Goal: Entertainment & Leisure: Consume media (video, audio)

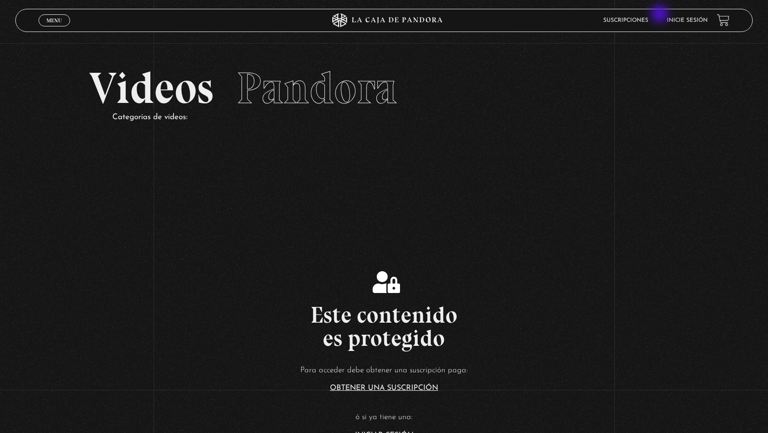
scroll to position [97, 0]
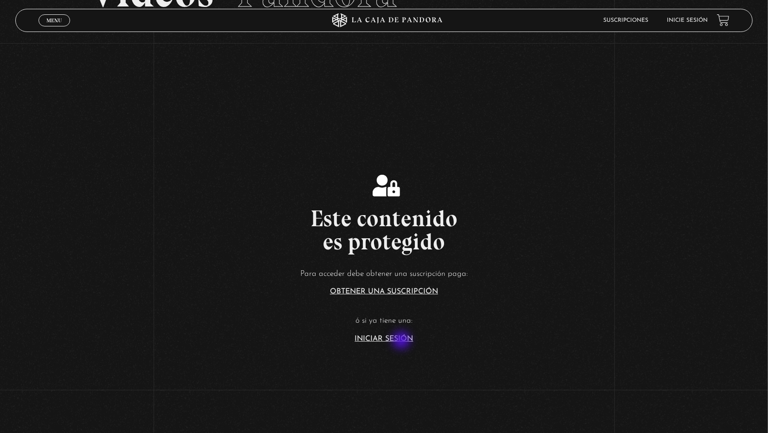
click at [402, 341] on link "Iniciar Sesión" at bounding box center [384, 339] width 58 height 7
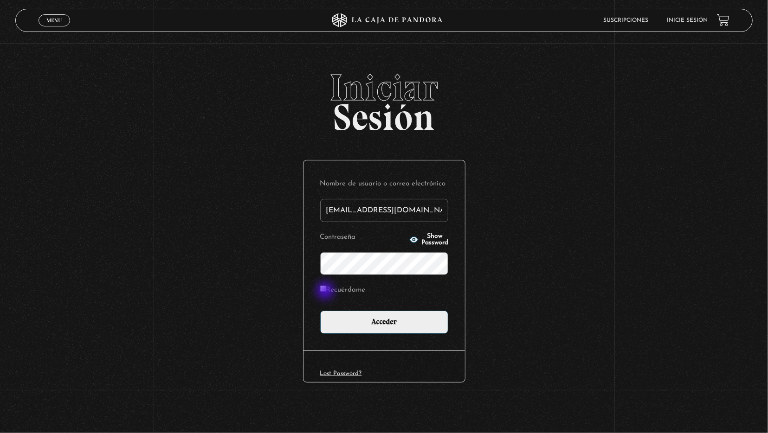
type input "[EMAIL_ADDRESS][DOMAIN_NAME]"
click at [325, 291] on input "Recuérdame" at bounding box center [323, 289] width 6 height 6
checkbox input "true"
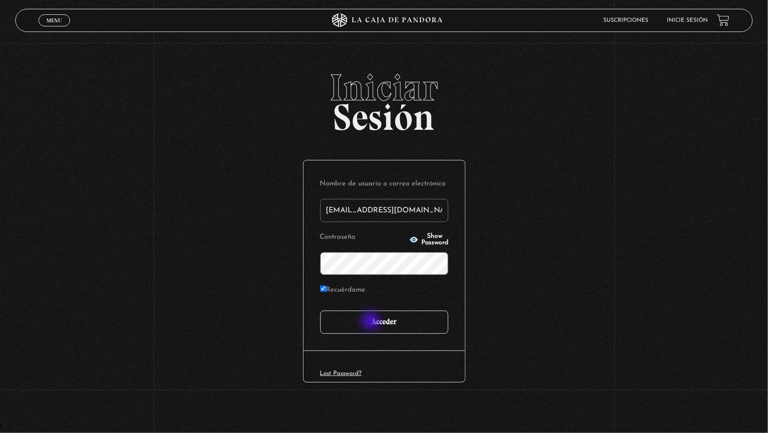
click at [373, 326] on input "Acceder" at bounding box center [384, 322] width 128 height 23
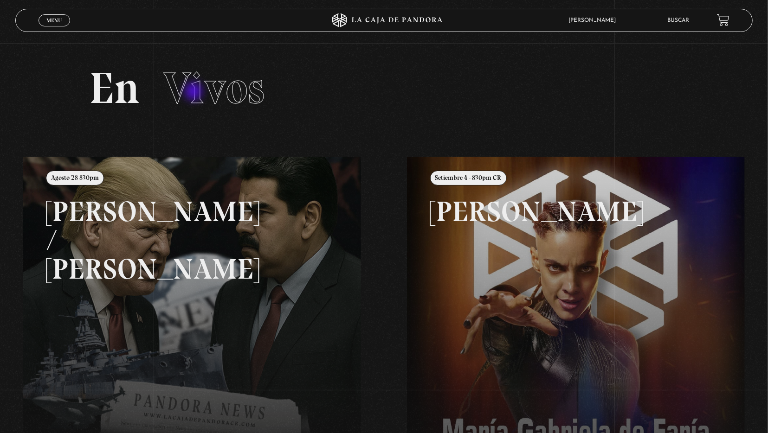
click at [194, 92] on span "Vivos" at bounding box center [213, 88] width 101 height 53
click at [533, 98] on h2 "En Vivos" at bounding box center [384, 88] width 590 height 44
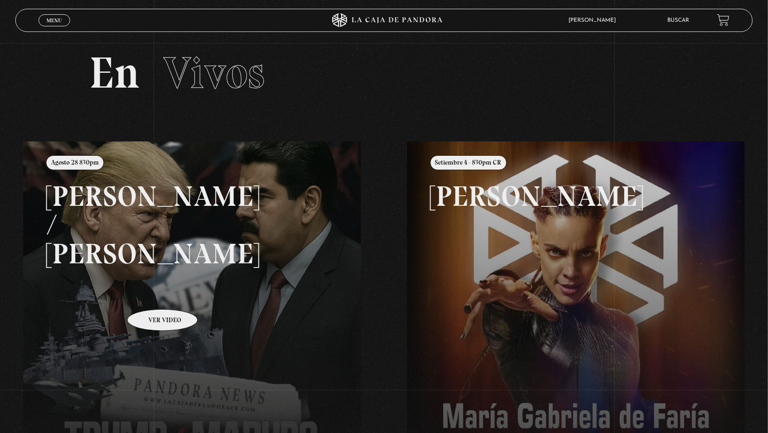
scroll to position [7, 0]
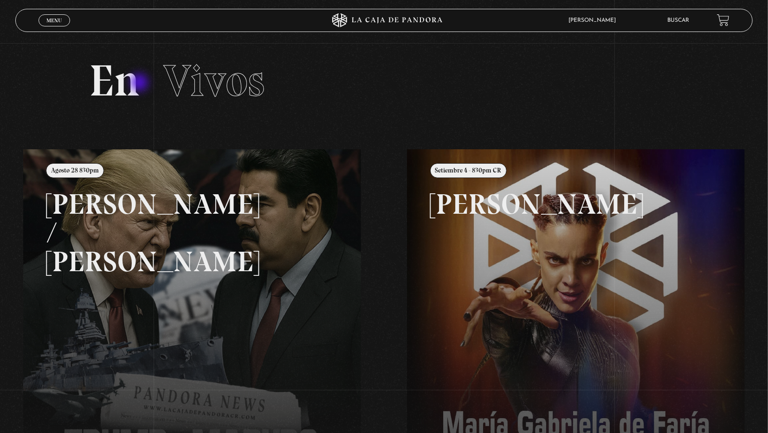
click at [139, 84] on h2 "En Vivos" at bounding box center [384, 81] width 590 height 44
click at [60, 26] on div "Menu Cerrar" at bounding box center [154, 20] width 231 height 22
click at [52, 18] on span "Menu" at bounding box center [53, 21] width 15 height 6
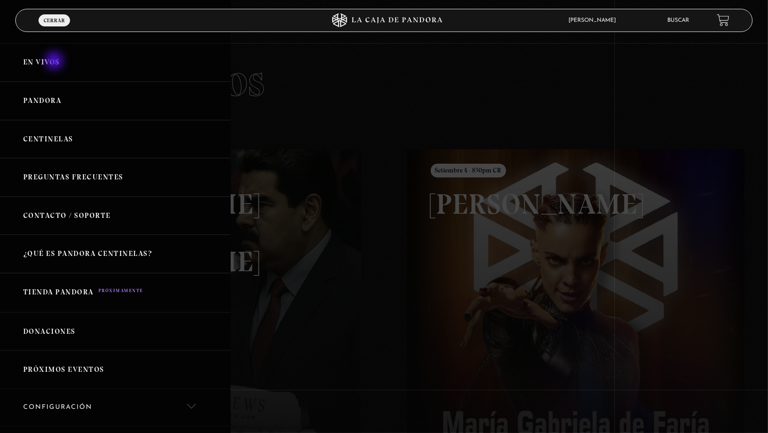
click at [48, 59] on link "En vivos" at bounding box center [115, 62] width 231 height 39
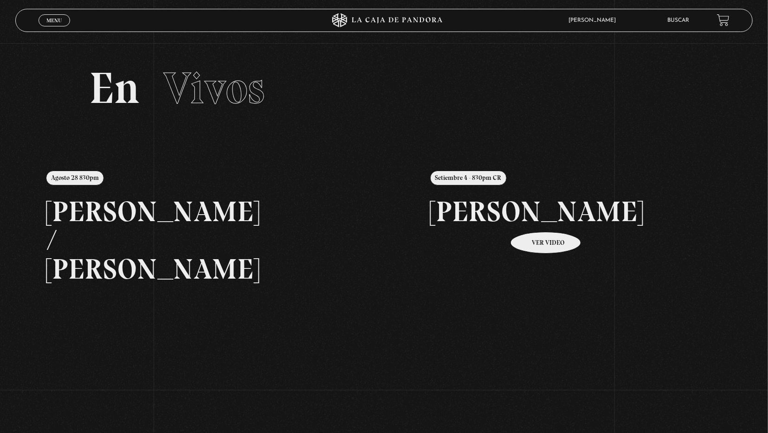
scroll to position [200, 0]
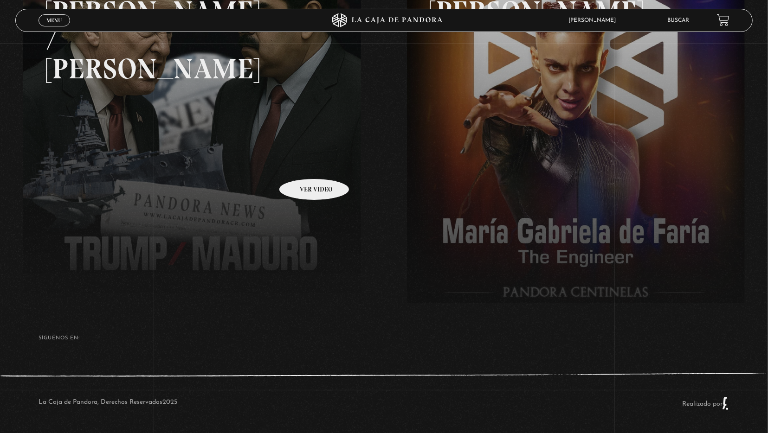
drag, startPoint x: 566, startPoint y: 161, endPoint x: 302, endPoint y: 165, distance: 263.6
click at [302, 165] on div "Menu Cerrar Juan Herrera En vivos Pandora Centinelas Mi cuenta Salir Buscar Bus…" at bounding box center [384, 138] width 768 height 591
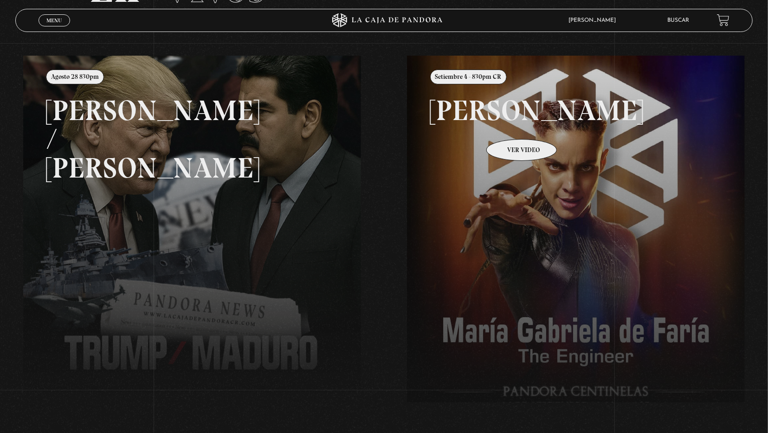
scroll to position [97, 0]
